Goal: Task Accomplishment & Management: Manage account settings

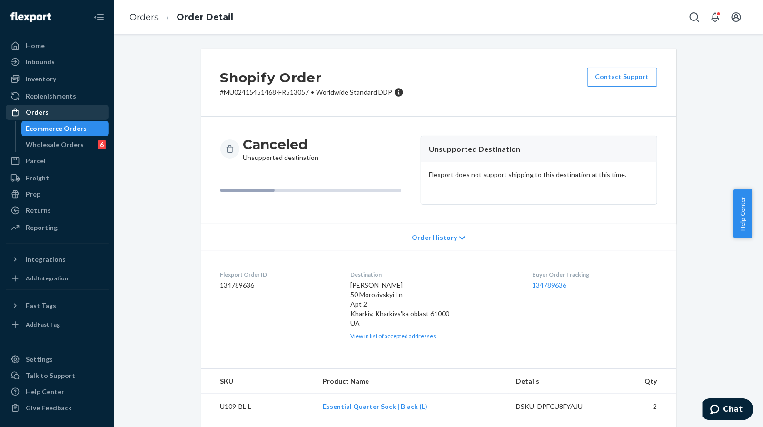
drag, startPoint x: 440, startPoint y: 168, endPoint x: 63, endPoint y: 110, distance: 381.8
click at [63, 110] on div "Orders" at bounding box center [57, 112] width 101 height 13
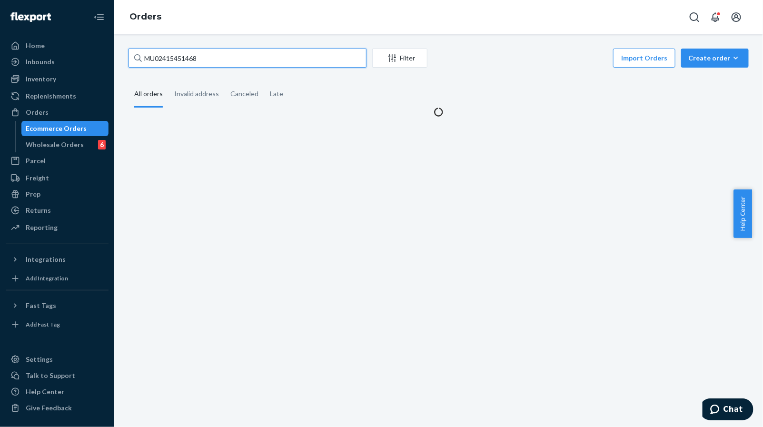
click at [225, 63] on input "MU02415451468" at bounding box center [248, 58] width 238 height 19
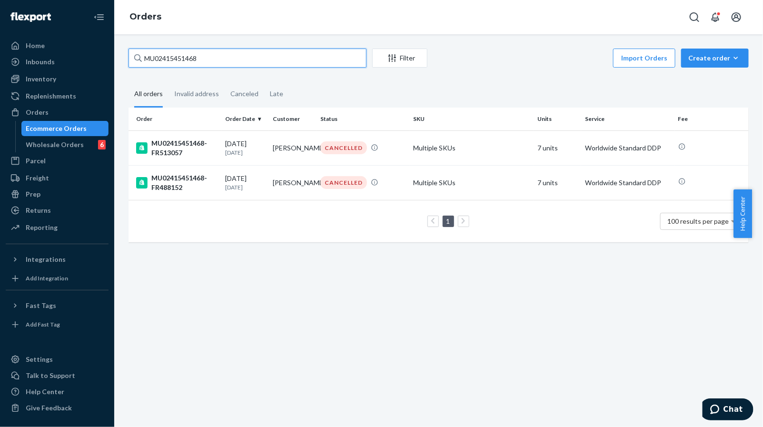
paste input "[PERSON_NAME][EMAIL_ADDRESS][DOMAIN_NAME]"
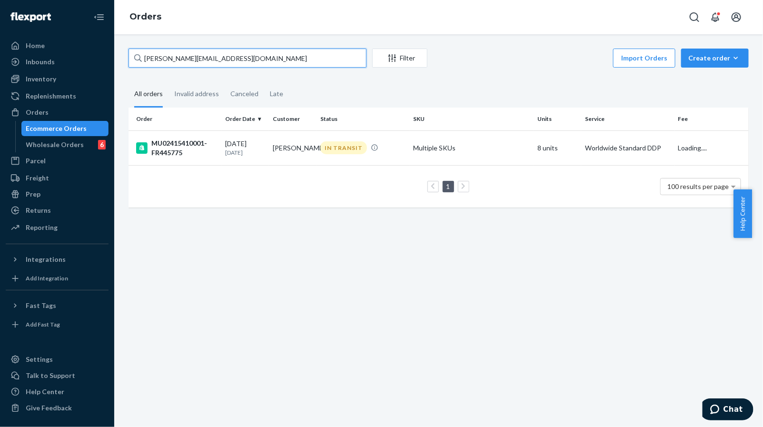
click at [310, 60] on input "[PERSON_NAME][EMAIL_ADDRESS][DOMAIN_NAME]" at bounding box center [248, 58] width 238 height 19
paste input "MU02415410001"
type input "MU02415410001"
click at [287, 160] on td "[PERSON_NAME]" at bounding box center [293, 147] width 48 height 35
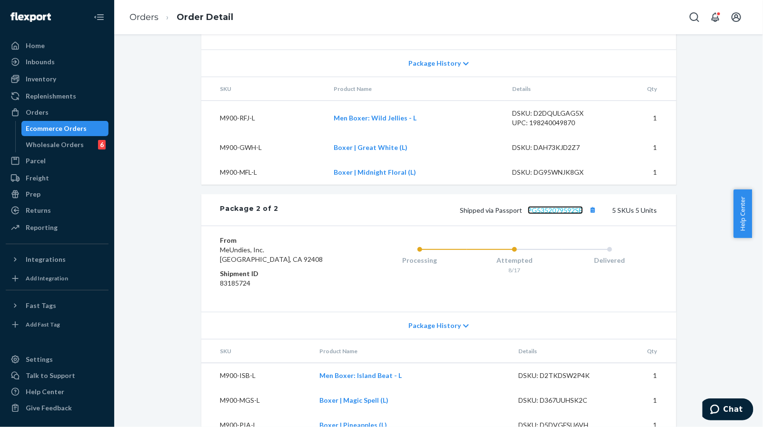
drag, startPoint x: 565, startPoint y: 230, endPoint x: 601, endPoint y: 227, distance: 35.8
click at [565, 214] on link "PG5352079592SE" at bounding box center [555, 210] width 55 height 8
click at [80, 110] on div "Orders" at bounding box center [57, 112] width 101 height 13
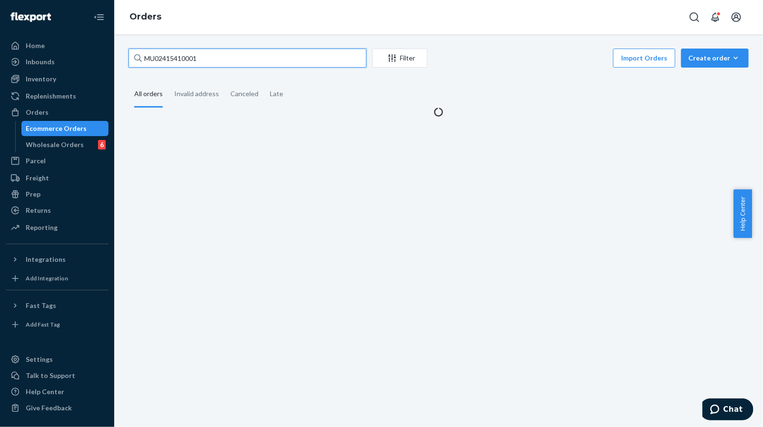
click at [276, 62] on input "MU02415410001" at bounding box center [248, 58] width 238 height 19
paste input "86542"
type input "MU02415486542"
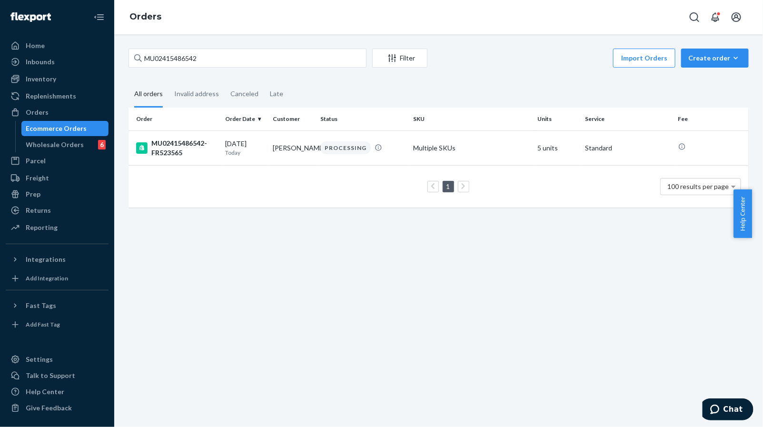
click at [296, 149] on td "[PERSON_NAME]" at bounding box center [293, 147] width 48 height 35
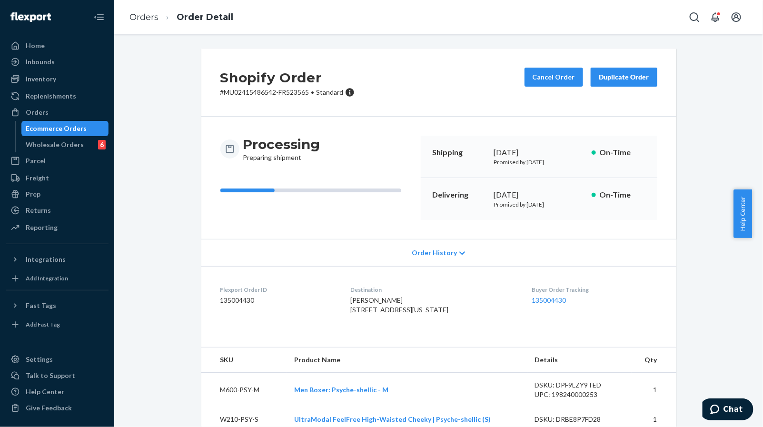
click at [283, 218] on div "Processing Preparing shipment" at bounding box center [316, 178] width 193 height 84
click at [527, 78] on button "Cancel Order" at bounding box center [554, 77] width 59 height 19
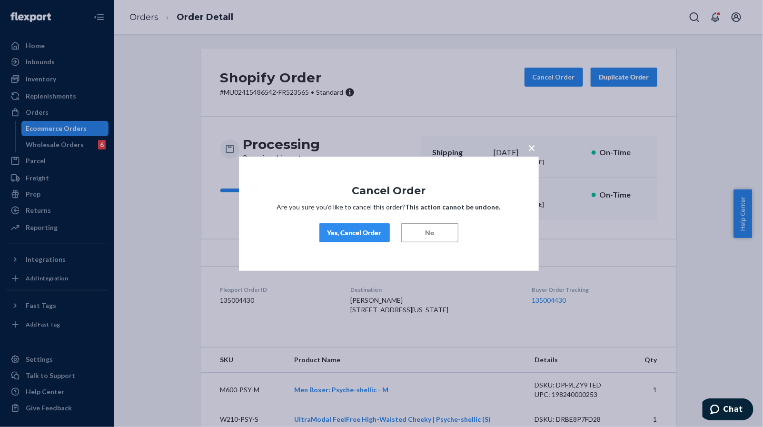
click at [363, 233] on div "Yes, Cancel Order" at bounding box center [354, 233] width 54 height 10
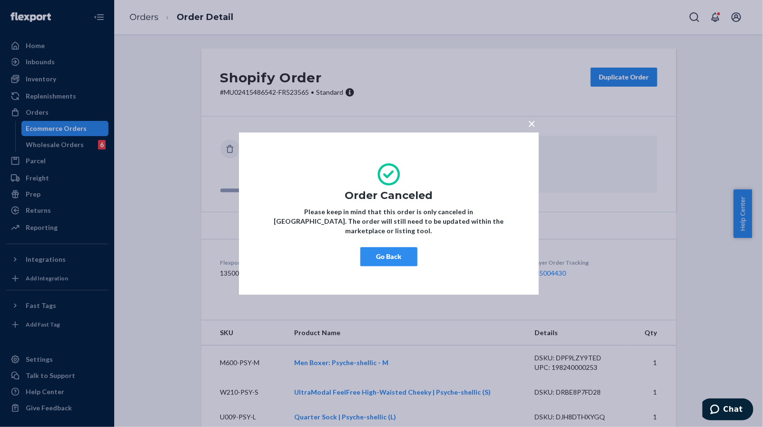
drag, startPoint x: 402, startPoint y: 260, endPoint x: 444, endPoint y: 281, distance: 47.3
click at [402, 260] on button "Go Back" at bounding box center [388, 256] width 57 height 19
